Goal: Task Accomplishment & Management: Use online tool/utility

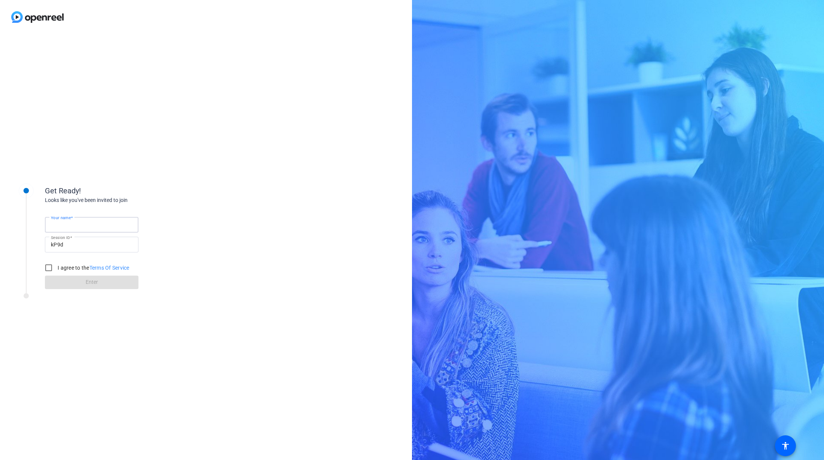
click at [88, 225] on input "Your name" at bounding box center [92, 224] width 82 height 9
type input "[PERSON_NAME]"
drag, startPoint x: 51, startPoint y: 266, endPoint x: 73, endPoint y: 271, distance: 22.6
click at [51, 266] on input "I agree to the Terms Of Service" at bounding box center [48, 267] width 15 height 15
checkbox input "true"
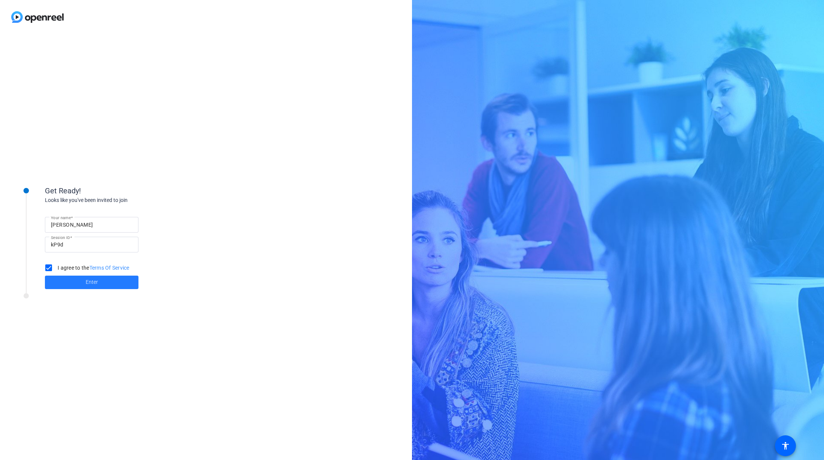
click at [97, 283] on span "Enter" at bounding box center [92, 282] width 12 height 8
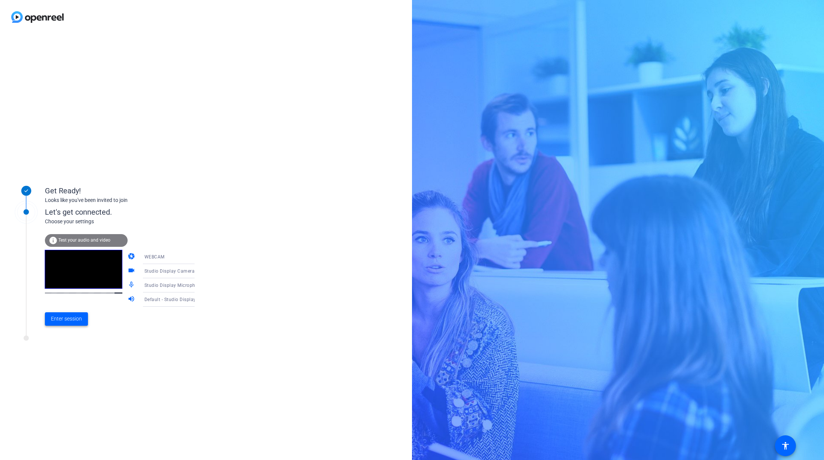
drag, startPoint x: 79, startPoint y: 320, endPoint x: 90, endPoint y: 311, distance: 14.4
click at [79, 320] on span "Enter session" at bounding box center [66, 319] width 31 height 8
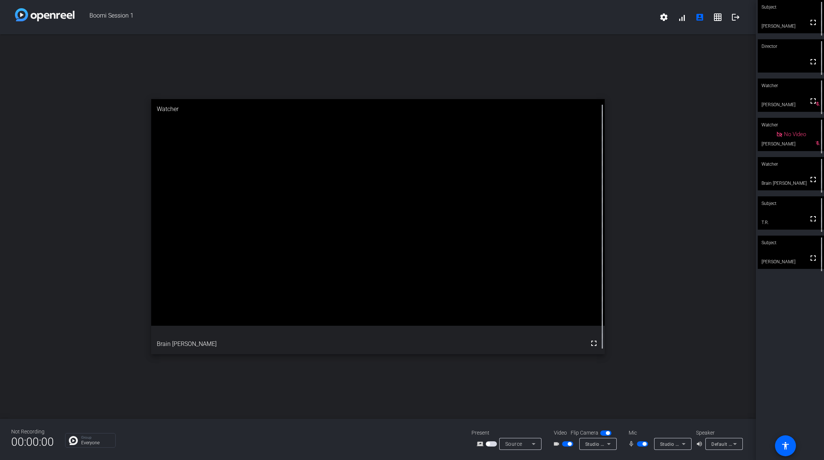
click at [786, 22] on video at bounding box center [791, 16] width 66 height 33
click at [21, 12] on img at bounding box center [44, 14] width 59 height 13
click at [641, 448] on mat-slide-toggle at bounding box center [643, 445] width 13 height 8
click at [640, 445] on span "button" at bounding box center [642, 445] width 11 height 5
click at [565, 446] on span "button" at bounding box center [567, 445] width 11 height 5
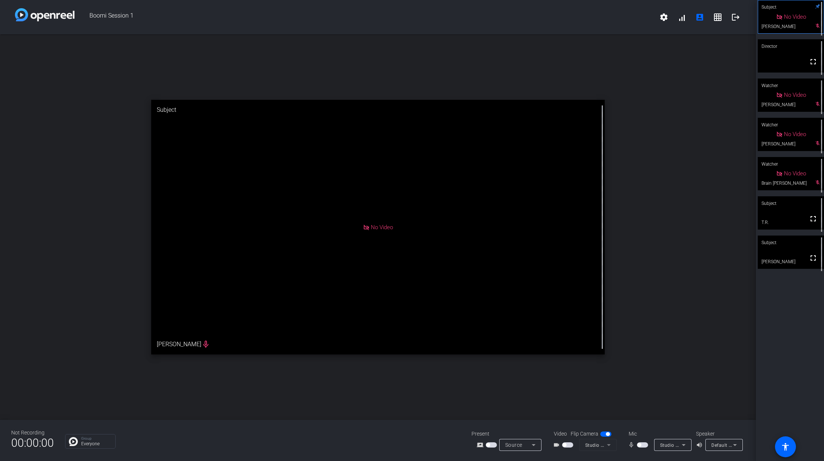
click at [641, 445] on span "button" at bounding box center [642, 445] width 11 height 5
click at [568, 446] on span "button" at bounding box center [567, 445] width 11 height 5
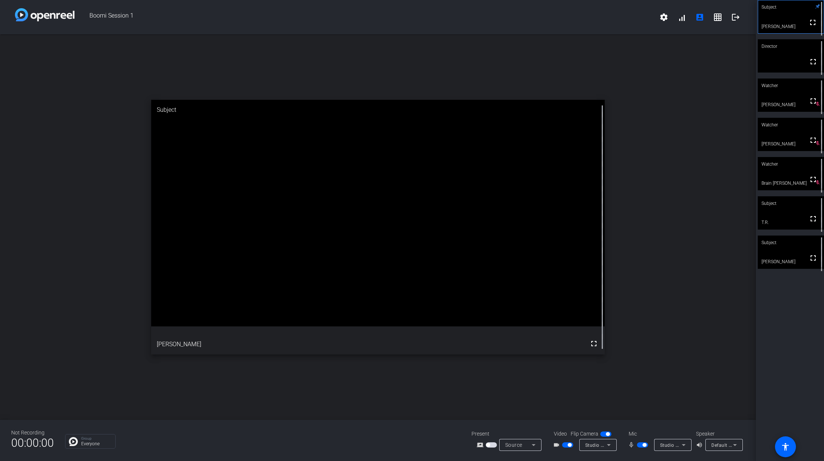
click at [641, 445] on span "button" at bounding box center [642, 445] width 11 height 5
click at [564, 446] on span "button" at bounding box center [567, 445] width 11 height 5
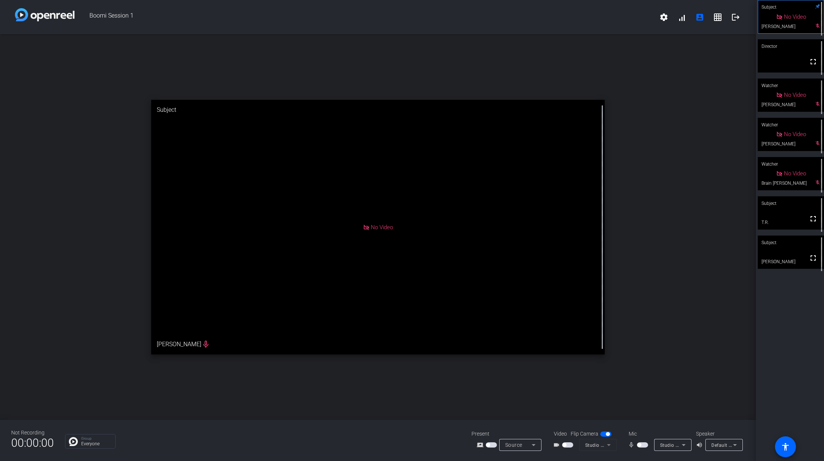
click at [644, 446] on span "button" at bounding box center [642, 445] width 11 height 5
click at [641, 445] on span "button" at bounding box center [642, 445] width 11 height 5
click at [644, 447] on span "button" at bounding box center [642, 445] width 11 height 5
click at [570, 447] on span "button" at bounding box center [567, 445] width 11 height 5
